Goal: Information Seeking & Learning: Learn about a topic

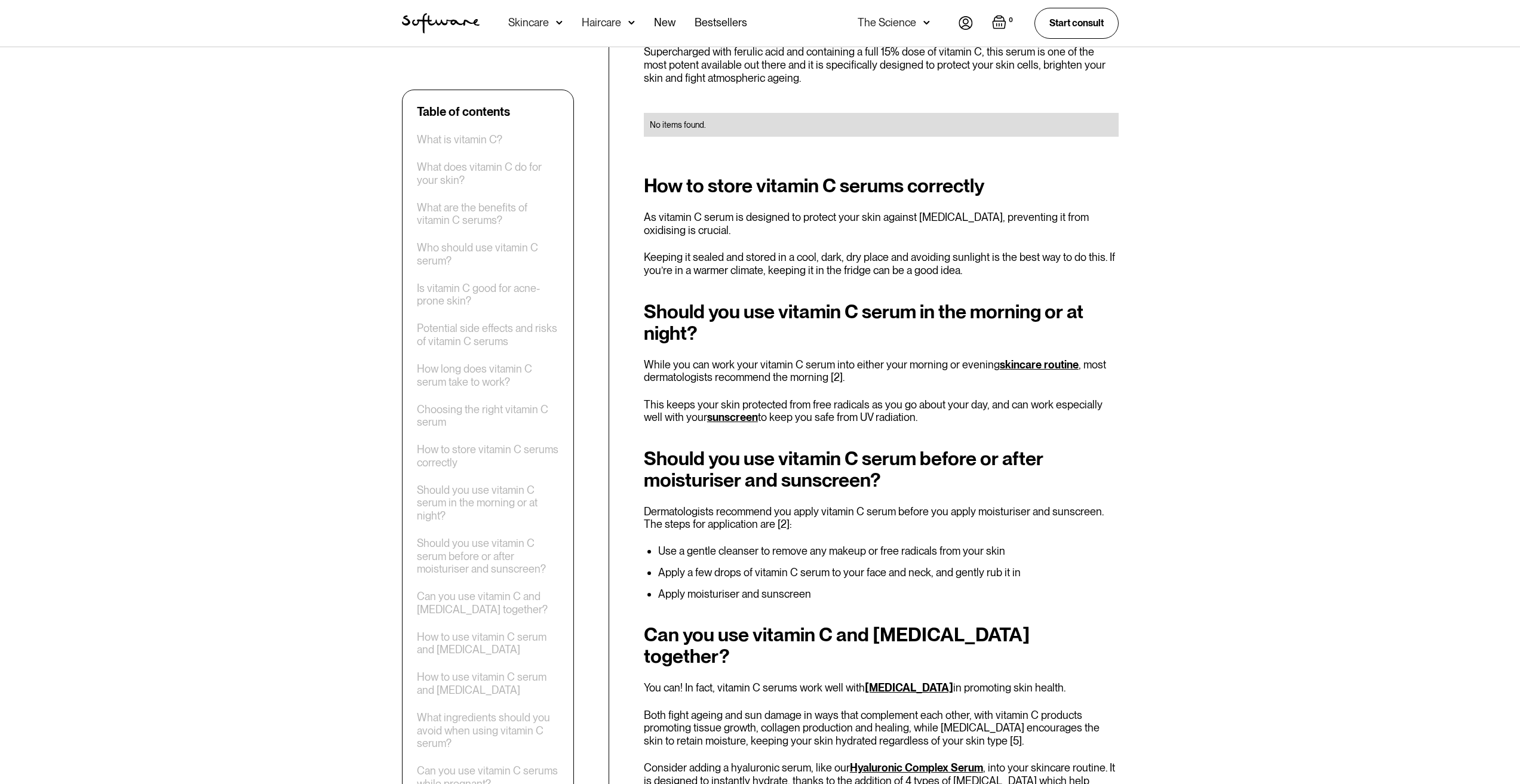
scroll to position [2509, 0]
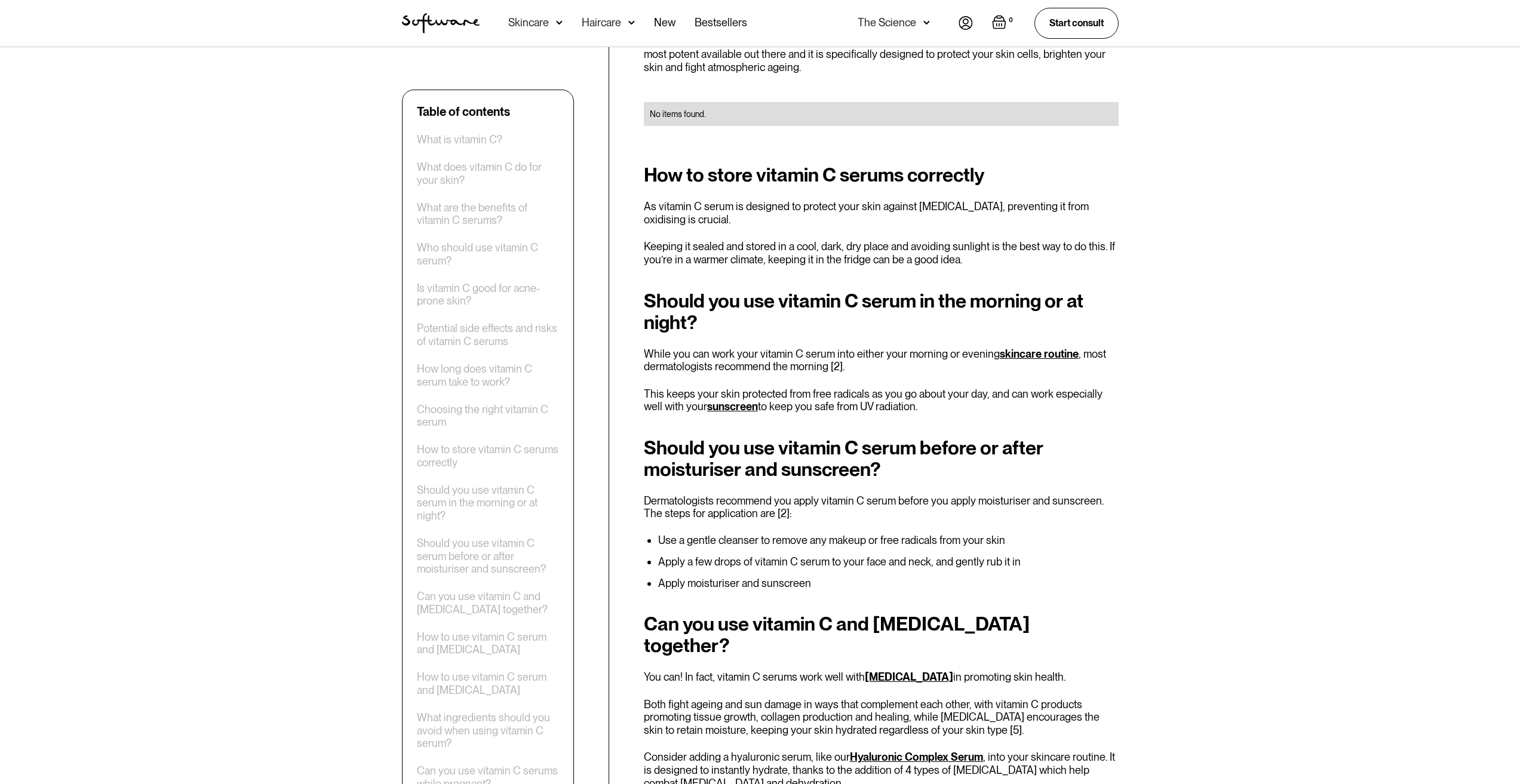
click at [918, 494] on p "Dermatologists recommend you apply vitamin C serum before you apply moisturiser…" at bounding box center [881, 507] width 475 height 26
click at [878, 535] on li "Use a gentle cleanser to remove any makeup or free radicals from your skin" at bounding box center [888, 541] width 461 height 12
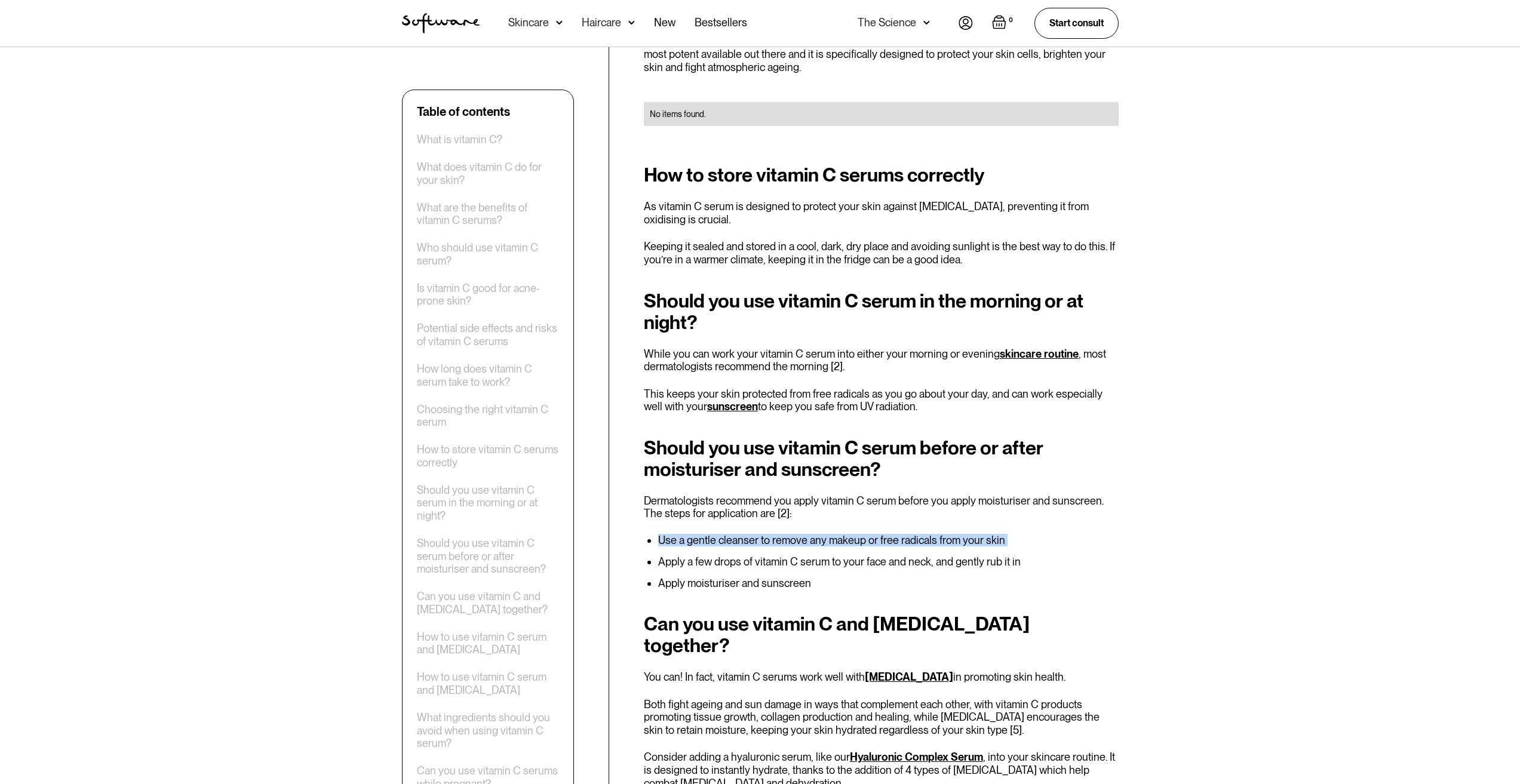
click at [878, 535] on li "Use a gentle cleanser to remove any makeup or free radicals from your skin" at bounding box center [888, 541] width 461 height 12
click at [890, 549] on ul "Use a gentle cleanser to remove any makeup or free radicals from your skin Appl…" at bounding box center [881, 562] width 475 height 55
click at [890, 556] on li "Apply a few drops of vitamin C serum to your face and neck, and gently rub it in" at bounding box center [888, 562] width 461 height 12
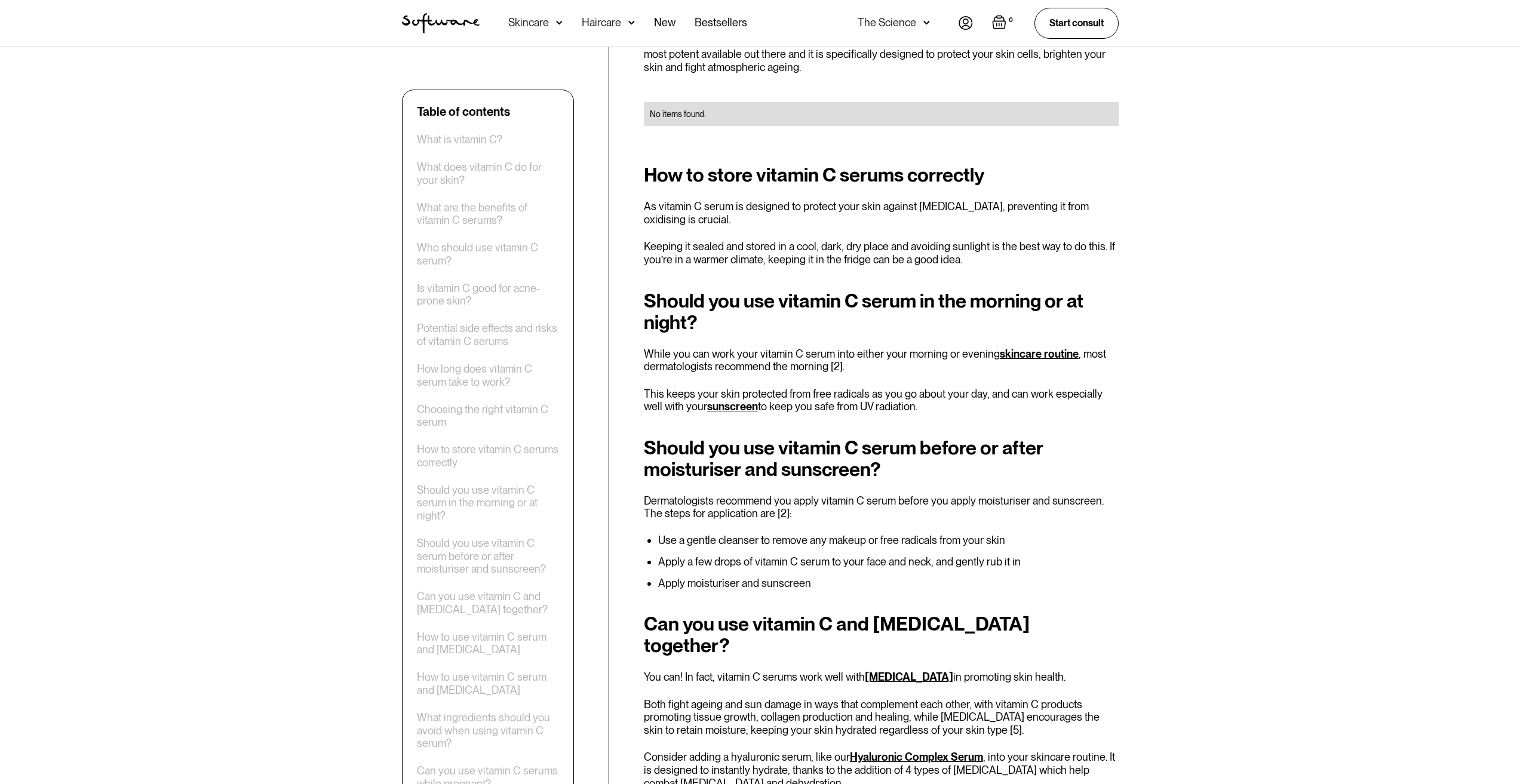
click at [890, 507] on div "Should you use vitamin C serum before or after moisturiser and sunscreen? Derma…" at bounding box center [881, 513] width 475 height 152
click at [863, 556] on li "Apply a few drops of vitamin C serum to your face and neck, and gently rub it in" at bounding box center [888, 562] width 461 height 12
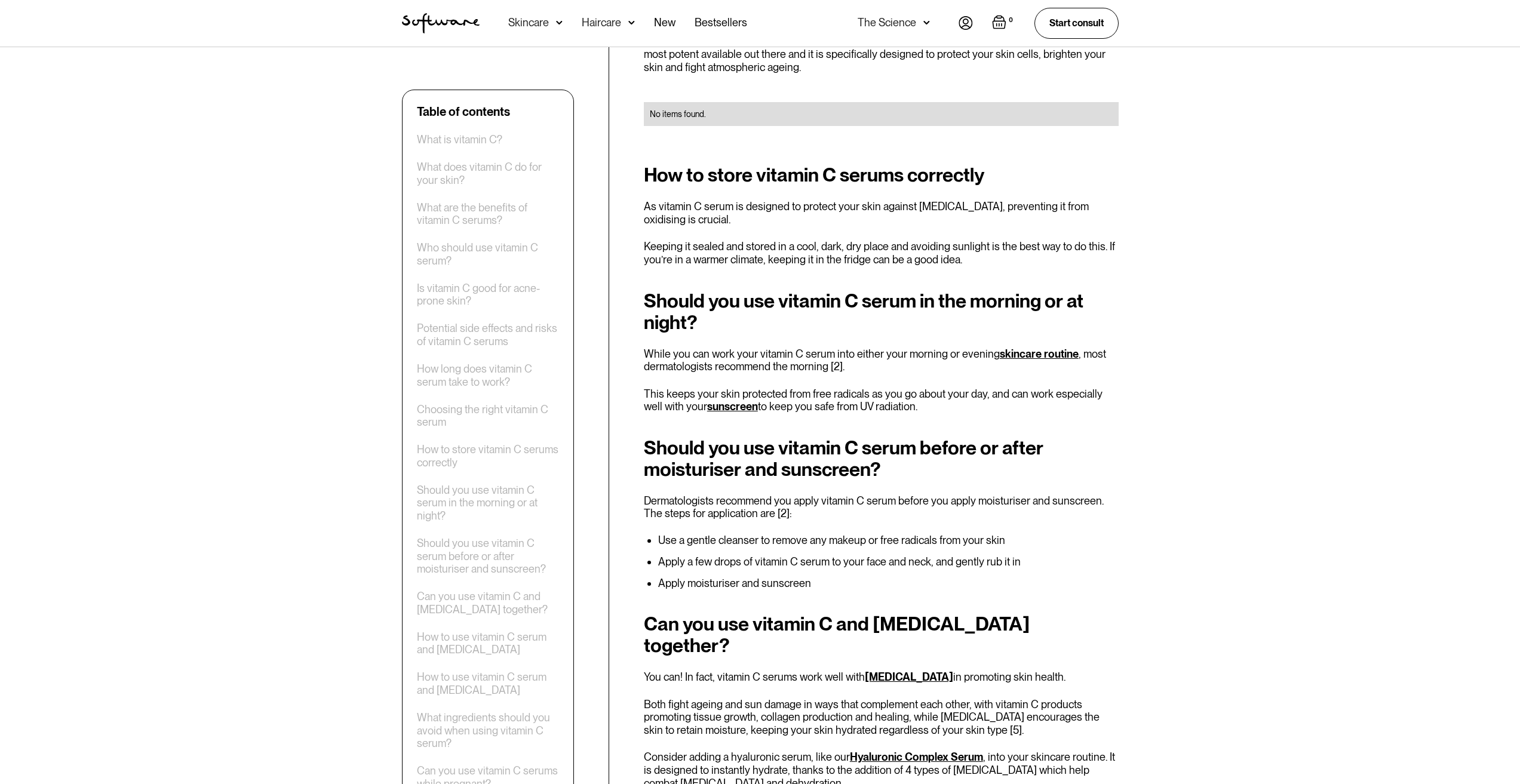
click at [870, 535] on li "Use a gentle cleanser to remove any makeup or free radicals from your skin" at bounding box center [888, 541] width 461 height 12
click at [860, 556] on li "Apply a few drops of vitamin C serum to your face and neck, and gently rub it in" at bounding box center [888, 562] width 461 height 12
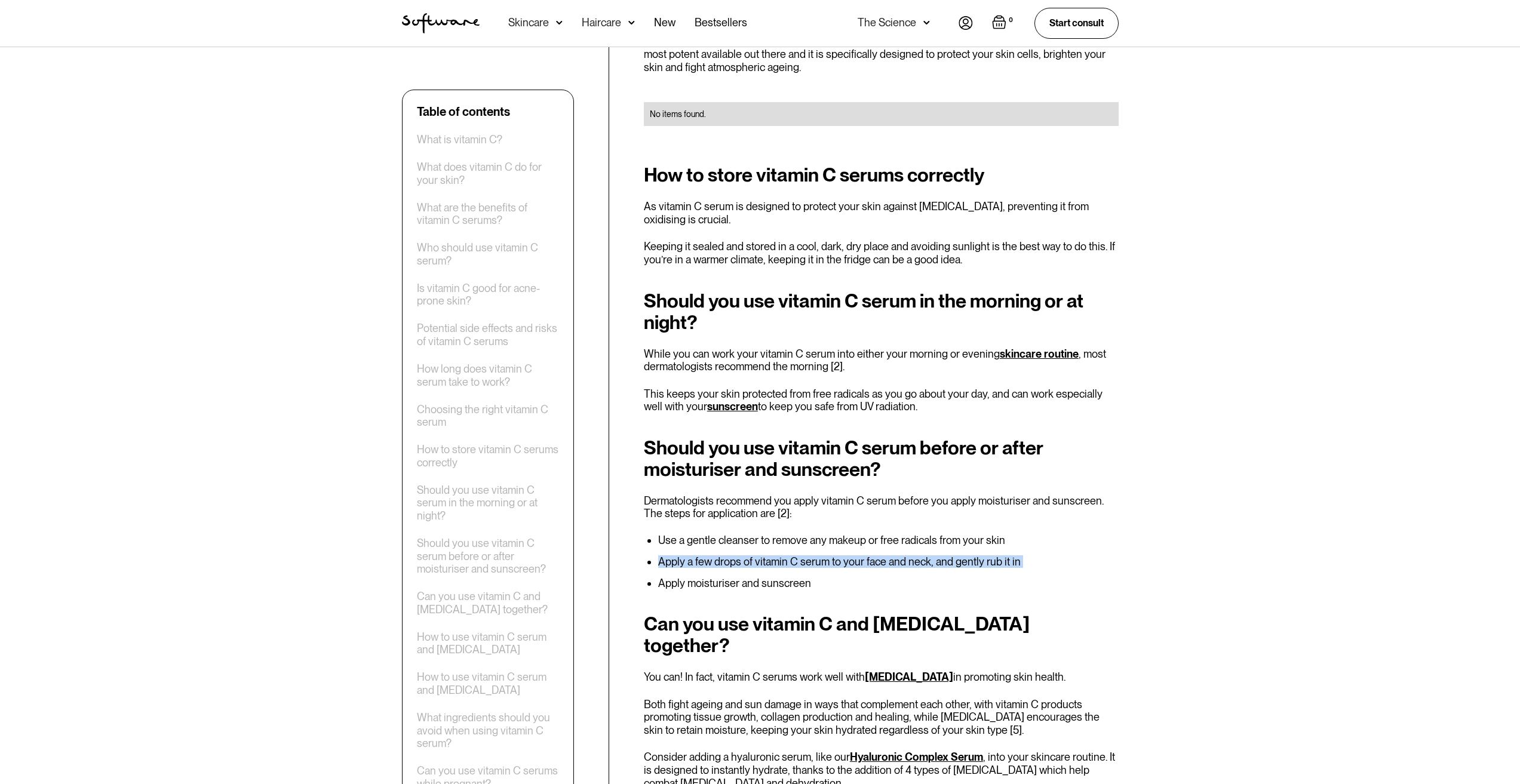
click at [860, 556] on li "Apply a few drops of vitamin C serum to your face and neck, and gently rub it in" at bounding box center [888, 562] width 461 height 12
click at [864, 535] on li "Use a gentle cleanser to remove any makeup or free radicals from your skin" at bounding box center [888, 541] width 461 height 12
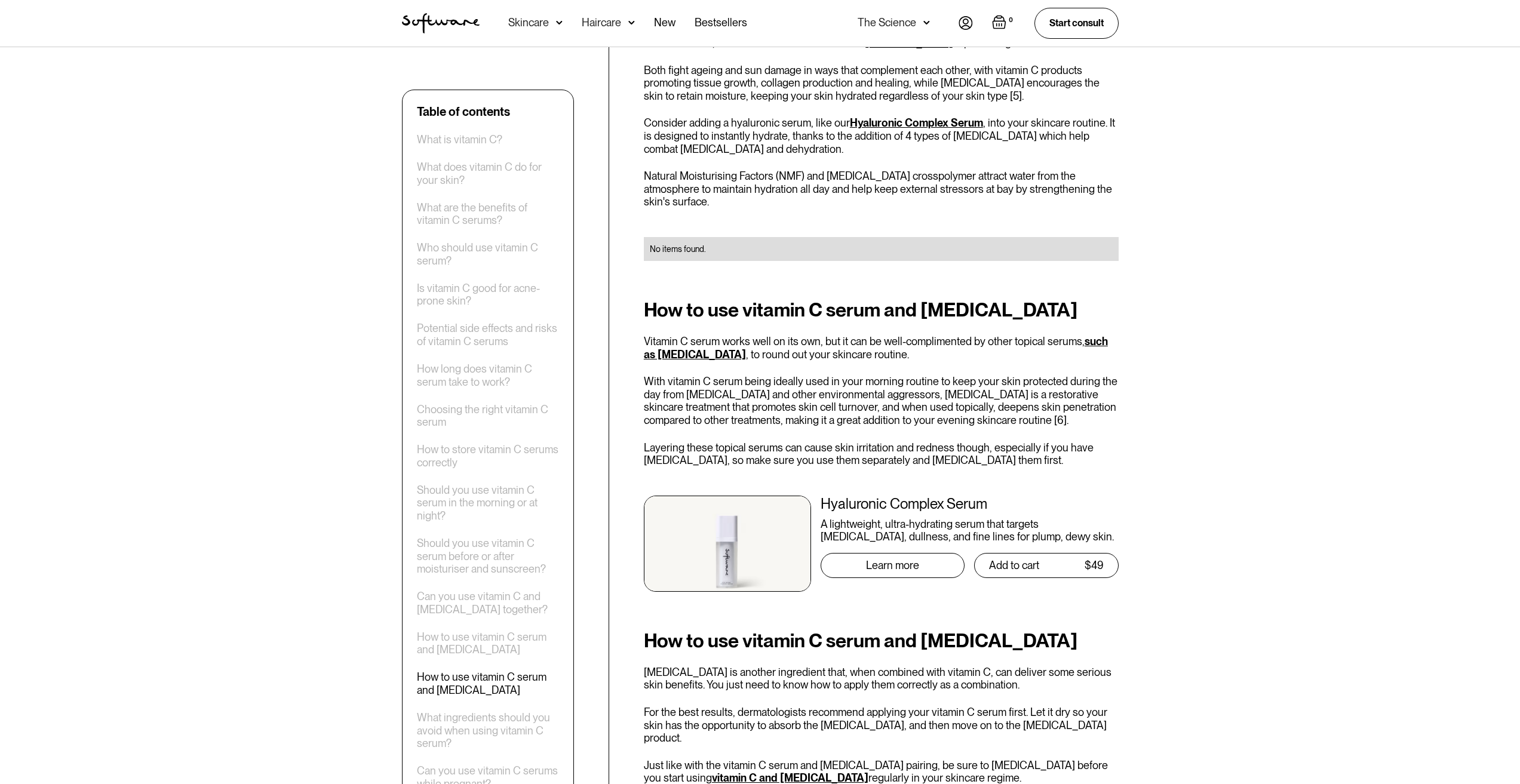
scroll to position [3404, 0]
